Goal: Transaction & Acquisition: Obtain resource

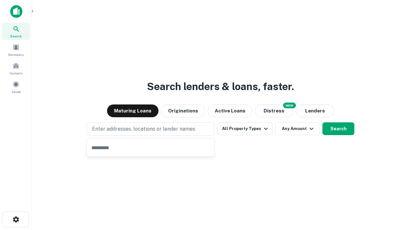
type input "**********"
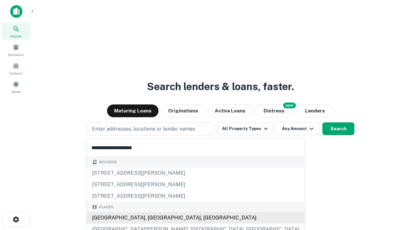
click at [153, 218] on div "[GEOGRAPHIC_DATA], [GEOGRAPHIC_DATA], [GEOGRAPHIC_DATA]" at bounding box center [195, 217] width 217 height 11
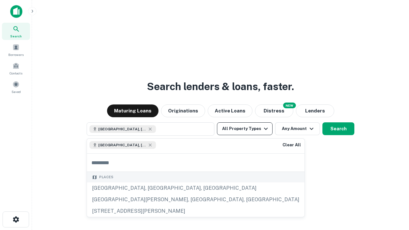
click at [244, 129] on button "All Property Types" at bounding box center [245, 128] width 56 height 13
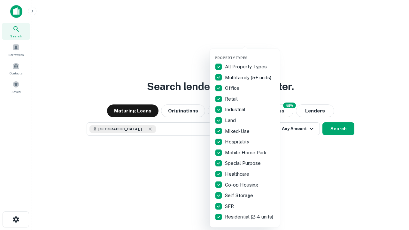
click at [250, 54] on button "button" at bounding box center [249, 54] width 70 height 0
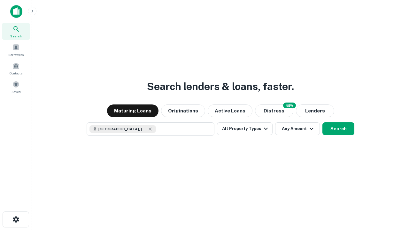
scroll to position [10, 0]
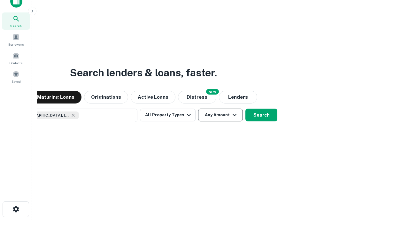
click at [198, 109] on button "Any Amount" at bounding box center [220, 115] width 45 height 13
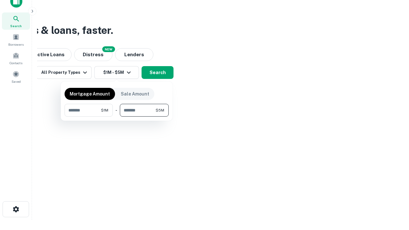
type input "*******"
click at [117, 117] on button "button" at bounding box center [116, 117] width 104 height 0
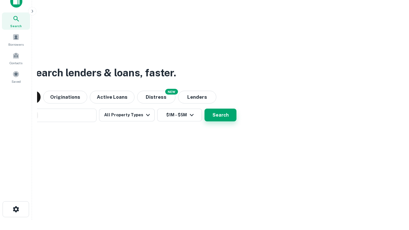
click at [204, 109] on button "Search" at bounding box center [220, 115] width 32 height 13
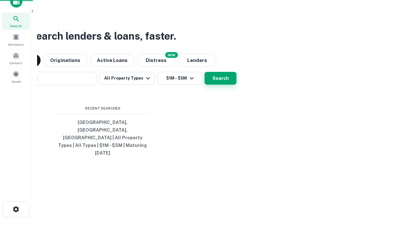
scroll to position [17, 181]
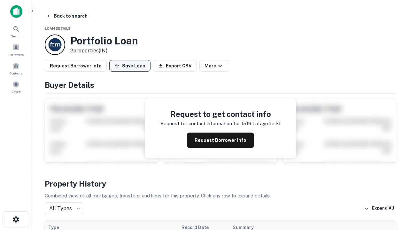
click at [130, 66] on button "Save Loan" at bounding box center [129, 65] width 41 height 11
click at [131, 66] on button "Save Loan" at bounding box center [129, 65] width 41 height 11
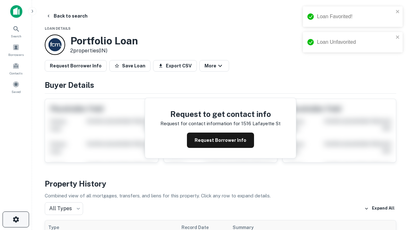
click at [16, 219] on icon "button" at bounding box center [16, 219] width 8 height 8
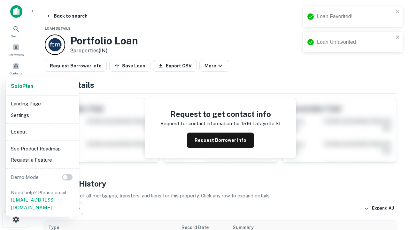
click at [42, 132] on li "Logout" at bounding box center [42, 131] width 68 height 11
